Goal: Use online tool/utility: Utilize a website feature to perform a specific function

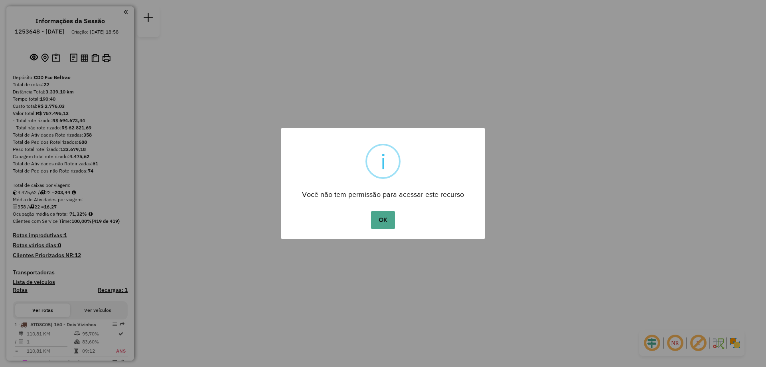
click at [380, 209] on div "OK No Cancel" at bounding box center [383, 220] width 204 height 22
click at [382, 215] on button "OK" at bounding box center [383, 220] width 24 height 18
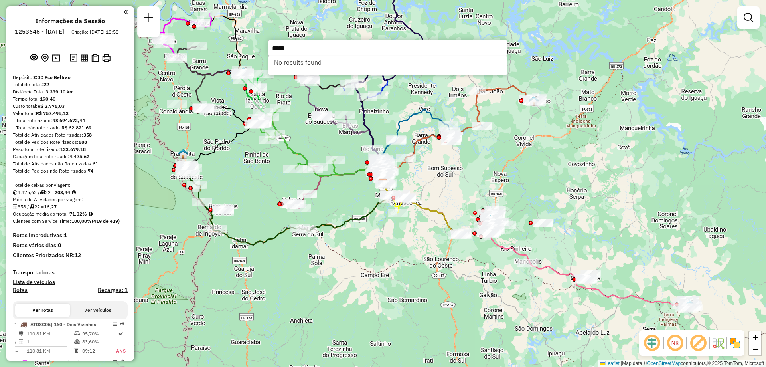
type input "*****"
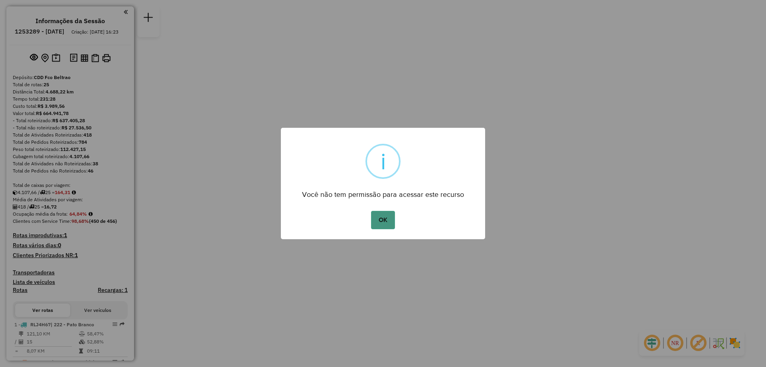
click at [395, 223] on button "OK" at bounding box center [383, 220] width 24 height 18
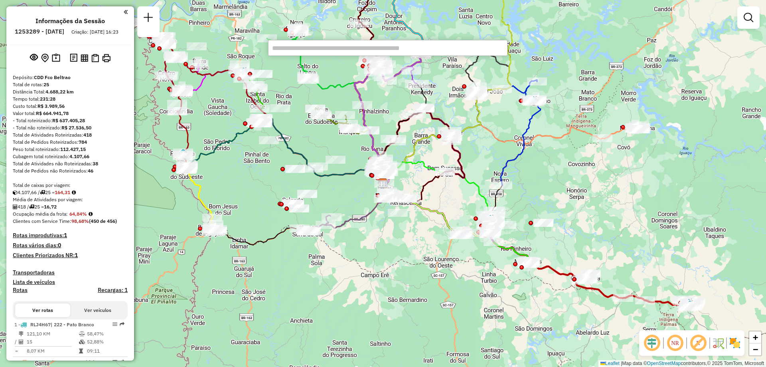
type input "*****"
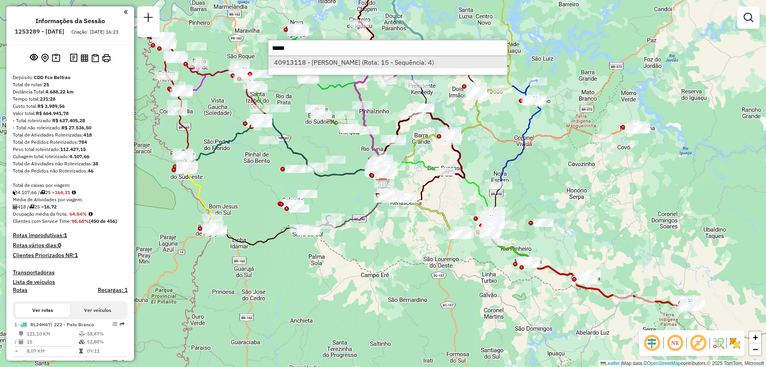
click at [321, 63] on li "40913118 - [PERSON_NAME] (Rota: 15 - Sequência: 4)" at bounding box center [388, 62] width 239 height 12
select select "**********"
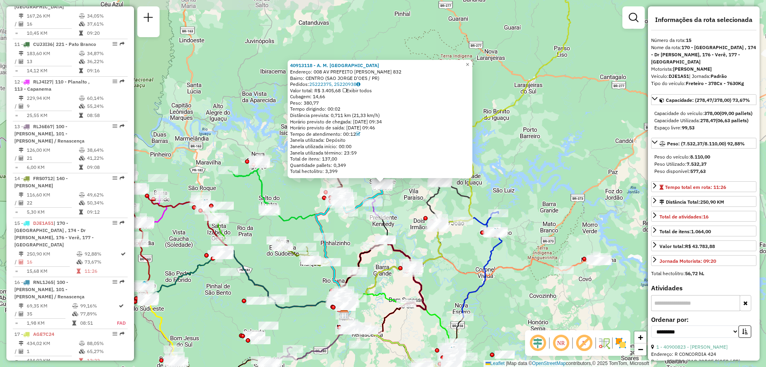
scroll to position [960, 0]
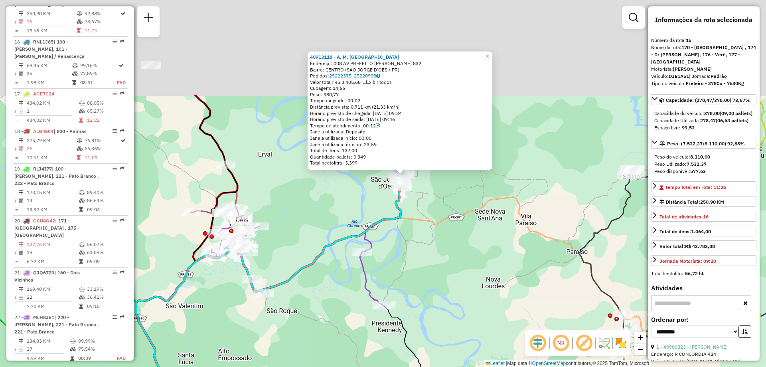
drag, startPoint x: 419, startPoint y: 156, endPoint x: 376, endPoint y: 256, distance: 109.0
click at [376, 263] on div "40913118 - A. M. SARTORI LOUREN Endereço: 008 AV PREFEITO [PERSON_NAME] 832 Bai…" at bounding box center [383, 183] width 766 height 367
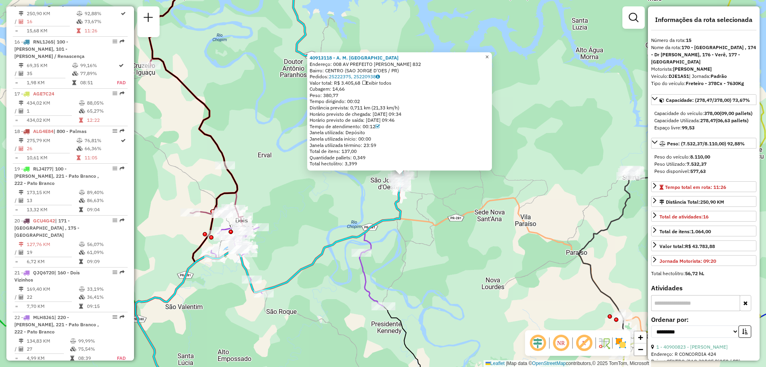
click at [489, 56] on span "×" at bounding box center [487, 56] width 4 height 7
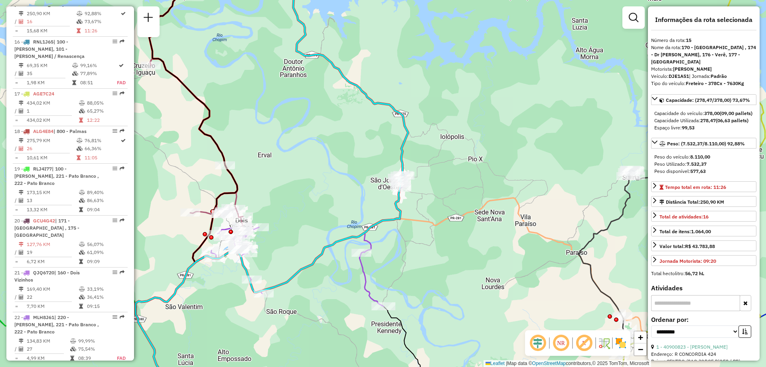
click at [398, 120] on icon at bounding box center [332, 72] width 152 height 219
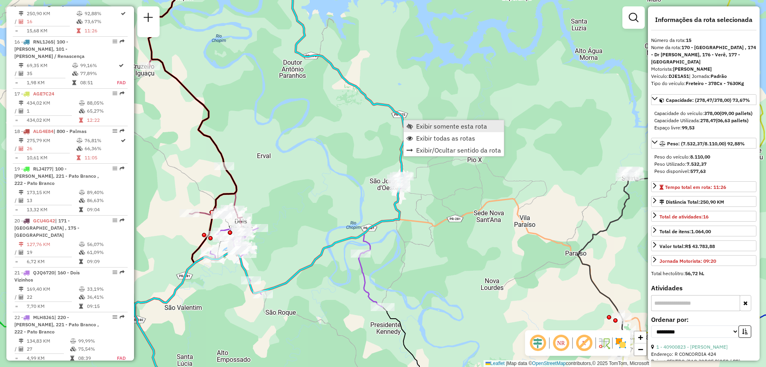
click at [434, 126] on span "Exibir somente esta rota" at bounding box center [451, 126] width 71 height 6
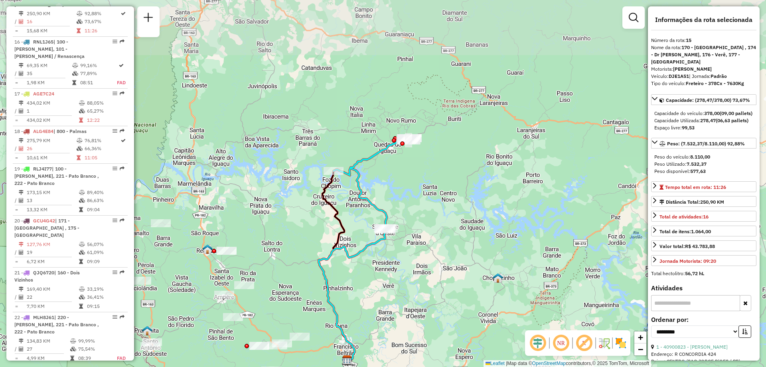
drag, startPoint x: 401, startPoint y: 137, endPoint x: 393, endPoint y: 162, distance: 25.6
click at [393, 162] on div "Janela de atendimento Grade de atendimento Capacidade Transportadoras Veículos …" at bounding box center [383, 183] width 766 height 367
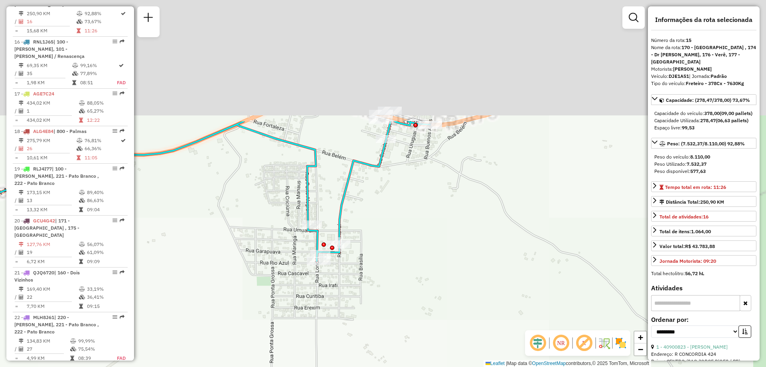
drag, startPoint x: 439, startPoint y: 175, endPoint x: 394, endPoint y: 246, distance: 83.4
click at [395, 247] on div "Janela de atendimento Grade de atendimento Capacidade Transportadoras Veículos …" at bounding box center [383, 183] width 766 height 367
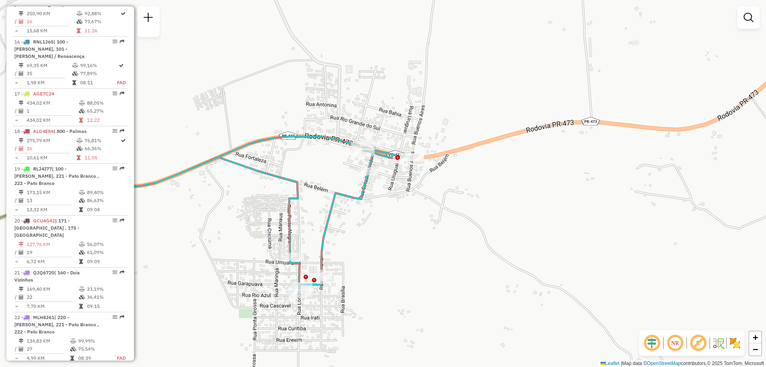
drag, startPoint x: 409, startPoint y: 174, endPoint x: 399, endPoint y: 196, distance: 24.6
click at [399, 196] on div "Janela de atendimento Grade de atendimento Capacidade Transportadoras Veículos …" at bounding box center [383, 183] width 766 height 367
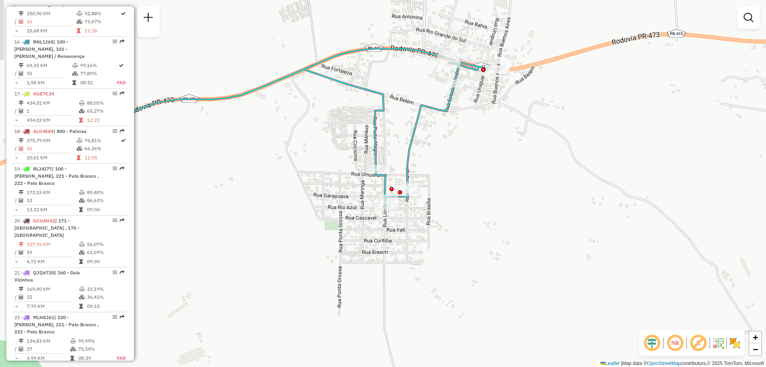
drag, startPoint x: 342, startPoint y: 239, endPoint x: 417, endPoint y: 166, distance: 105.3
click at [417, 167] on div "Janela de atendimento Grade de atendimento Capacidade Transportadoras Veículos …" at bounding box center [383, 183] width 766 height 367
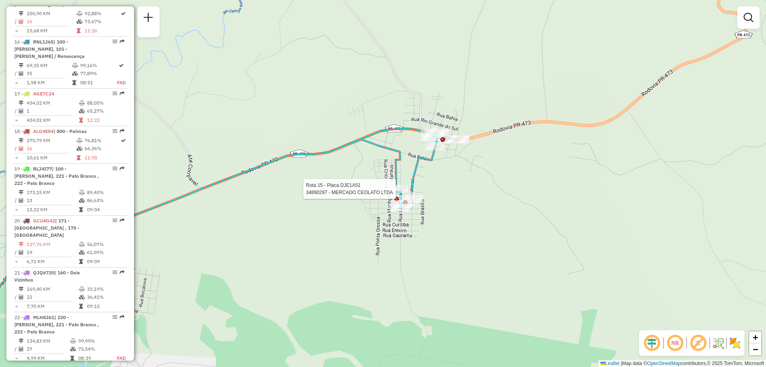
select select "**********"
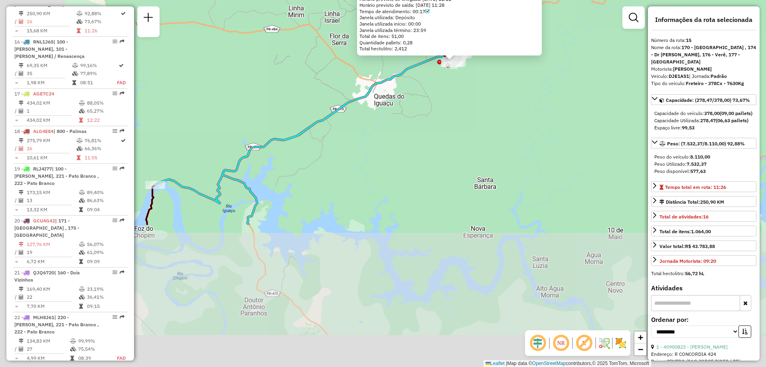
drag, startPoint x: 319, startPoint y: 275, endPoint x: 453, endPoint y: 93, distance: 226.0
click at [453, 93] on div "34890297 - MERCADO CEOLATO LTDA Pedidos: 25111369 Valor total: R$ 2.010,68 Exib…" at bounding box center [383, 183] width 766 height 367
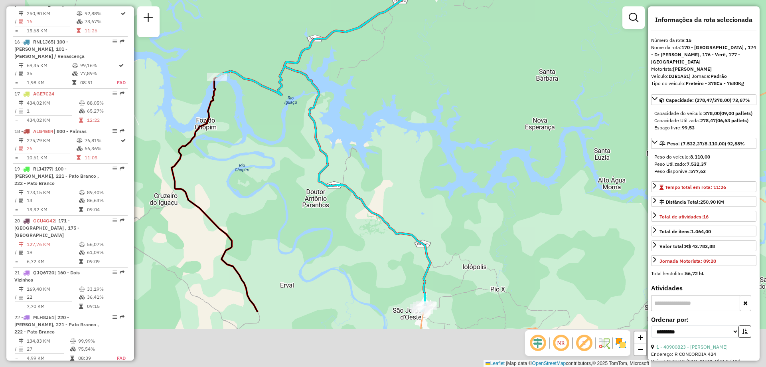
drag, startPoint x: 417, startPoint y: 142, endPoint x: 443, endPoint y: 99, distance: 49.2
click at [446, 96] on div "34890297 - MERCADO CEOLATO LTDA Pedidos: 25111369 Valor total: R$ 2.010,68 Exib…" at bounding box center [383, 183] width 766 height 367
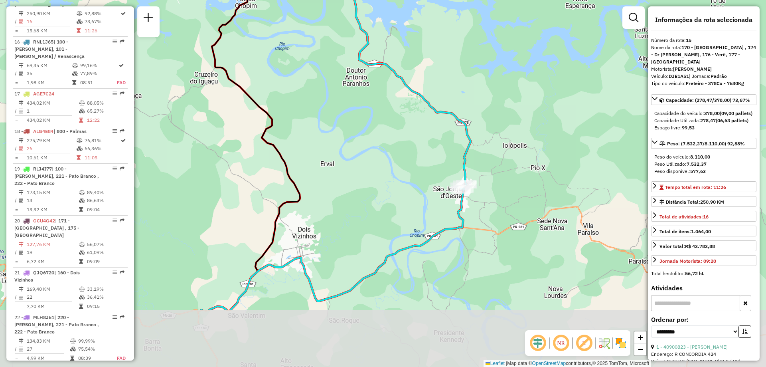
drag, startPoint x: 350, startPoint y: 173, endPoint x: 363, endPoint y: 121, distance: 53.9
click at [363, 121] on div "34890297 - MERCADO CEOLATO LTDA Pedidos: 25111369 Valor total: R$ 2.010,68 Exib…" at bounding box center [383, 183] width 766 height 367
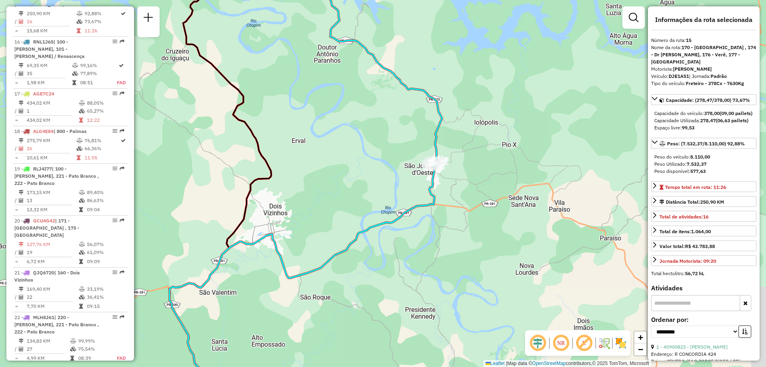
drag, startPoint x: 366, startPoint y: 154, endPoint x: 324, endPoint y: 134, distance: 47.0
click at [324, 134] on div "34890297 - MERCADO CEOLATO LTDA Pedidos: 25111369 Valor total: R$ 2.010,68 Exib…" at bounding box center [383, 183] width 766 height 367
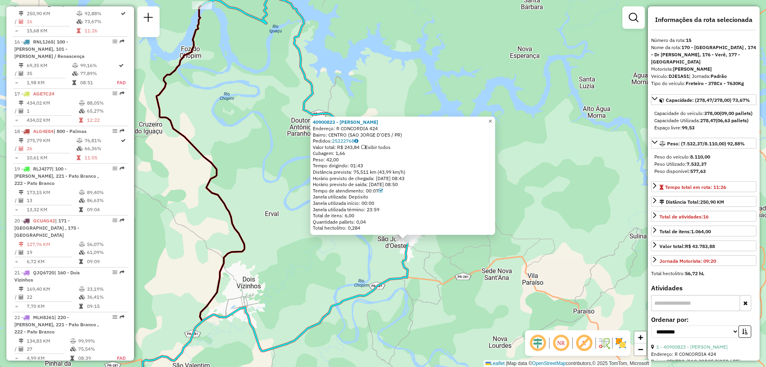
click at [492, 118] on span "×" at bounding box center [490, 121] width 4 height 7
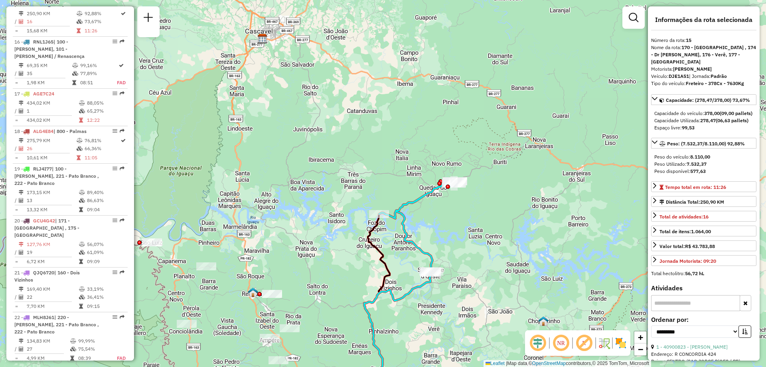
drag, startPoint x: 482, startPoint y: 109, endPoint x: 430, endPoint y: 197, distance: 102.7
click at [430, 197] on icon at bounding box center [417, 226] width 76 height 91
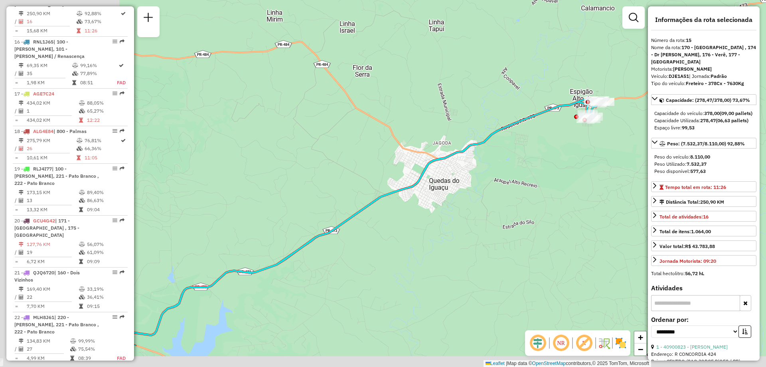
drag, startPoint x: 429, startPoint y: 208, endPoint x: 601, endPoint y: 130, distance: 188.4
click at [624, 122] on div "Janela de atendimento Grade de atendimento Capacidade Transportadoras Veículos …" at bounding box center [383, 183] width 766 height 367
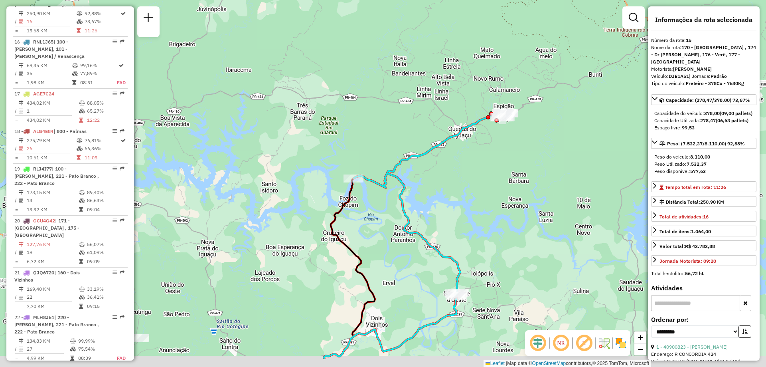
drag, startPoint x: 409, startPoint y: 186, endPoint x: 427, endPoint y: 140, distance: 48.8
click at [427, 140] on div "Janela de atendimento Grade de atendimento Capacidade Transportadoras Veículos …" at bounding box center [383, 183] width 766 height 367
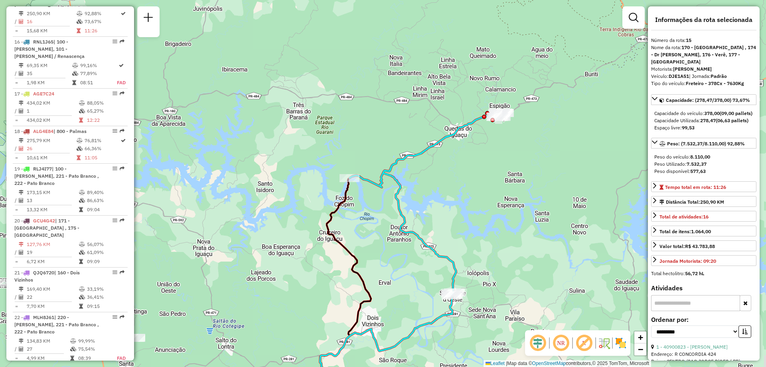
drag, startPoint x: 502, startPoint y: 133, endPoint x: 496, endPoint y: 131, distance: 6.1
click at [498, 133] on div "Janela de atendimento Grade de atendimento Capacidade Transportadoras Veículos …" at bounding box center [383, 183] width 766 height 367
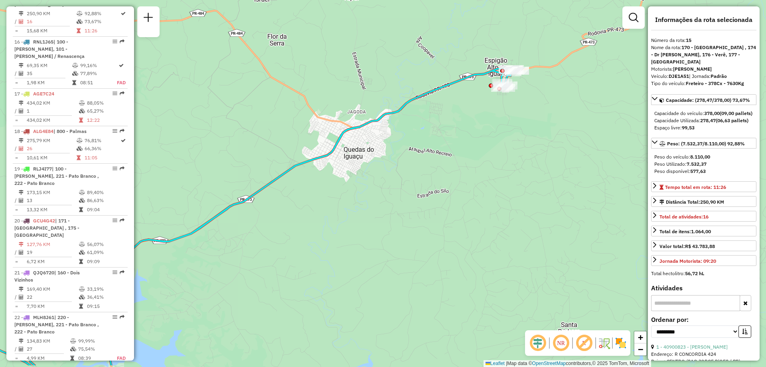
drag, startPoint x: 479, startPoint y: 136, endPoint x: 502, endPoint y: 92, distance: 49.8
click at [502, 92] on div "Janela de atendimento Grade de atendimento Capacidade Transportadoras Veículos …" at bounding box center [383, 183] width 766 height 367
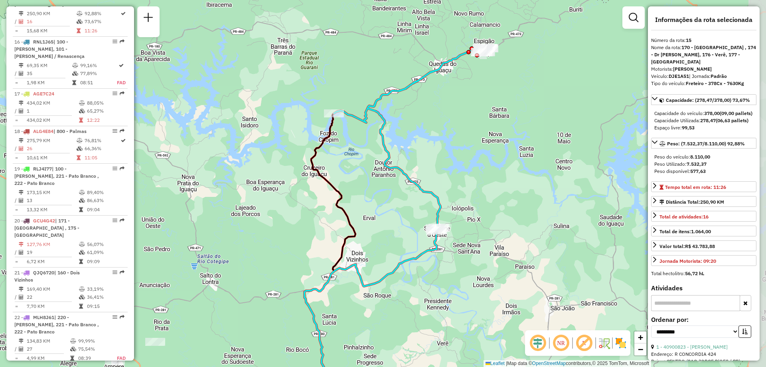
drag, startPoint x: 425, startPoint y: 163, endPoint x: 401, endPoint y: 138, distance: 34.7
click at [403, 130] on div "Janela de atendimento Grade de atendimento Capacidade Transportadoras Veículos …" at bounding box center [383, 183] width 766 height 367
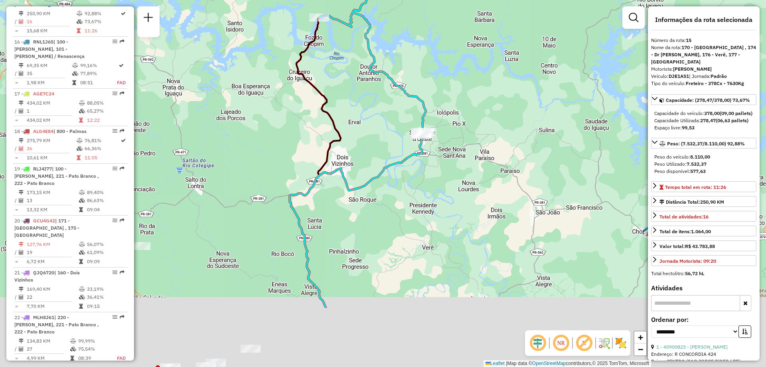
drag, startPoint x: 445, startPoint y: 180, endPoint x: 437, endPoint y: 121, distance: 59.3
click at [437, 121] on div "Janela de atendimento Grade de atendimento Capacidade Transportadoras Veículos …" at bounding box center [383, 183] width 766 height 367
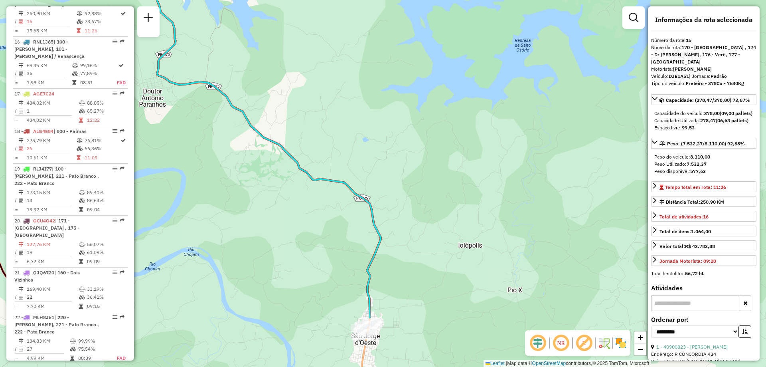
drag, startPoint x: 371, startPoint y: 179, endPoint x: 380, endPoint y: 22, distance: 156.7
click at [380, 22] on div "Janela de atendimento Grade de atendimento Capacidade Transportadoras Veículos …" at bounding box center [383, 183] width 766 height 367
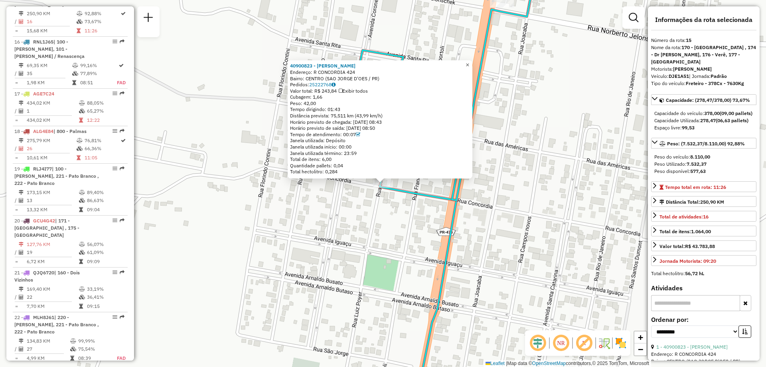
click at [469, 61] on span "×" at bounding box center [468, 64] width 4 height 7
